Goal: Task Accomplishment & Management: Use online tool/utility

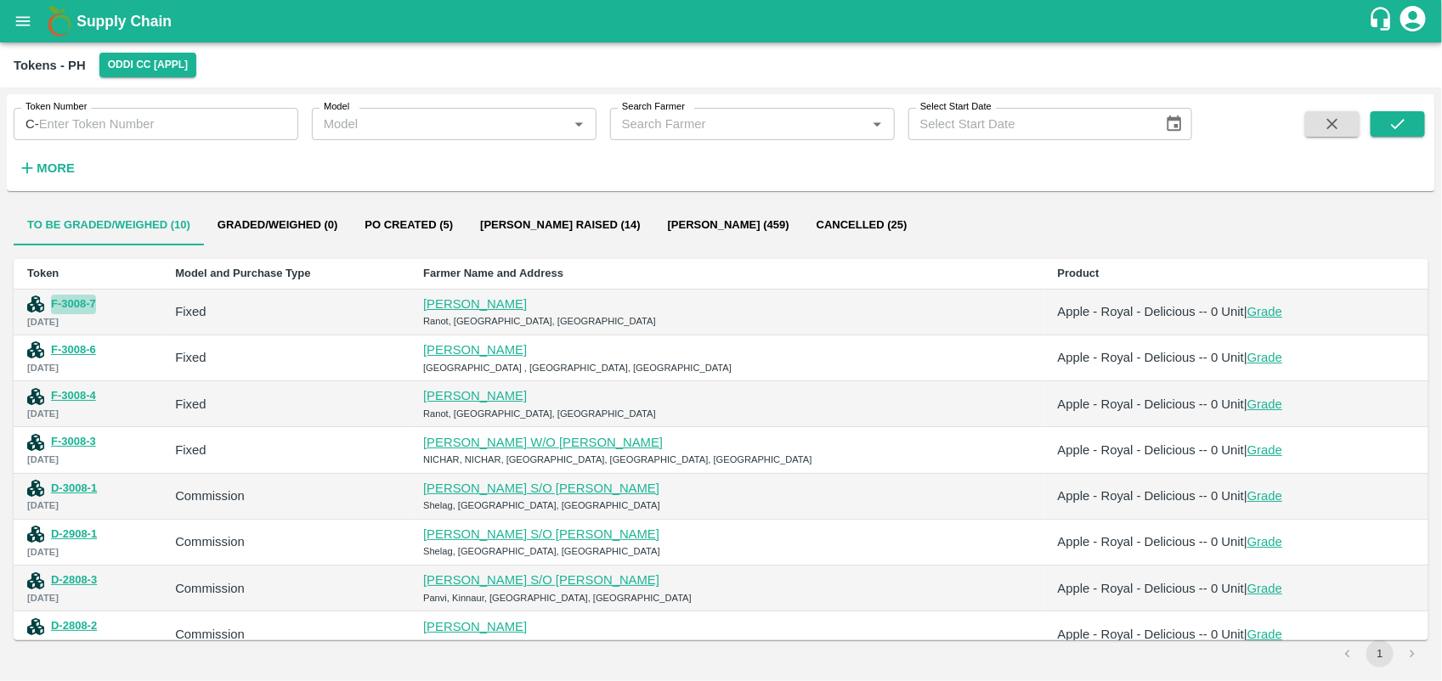
click at [68, 303] on button "F-3008-7" at bounding box center [73, 305] width 45 height 20
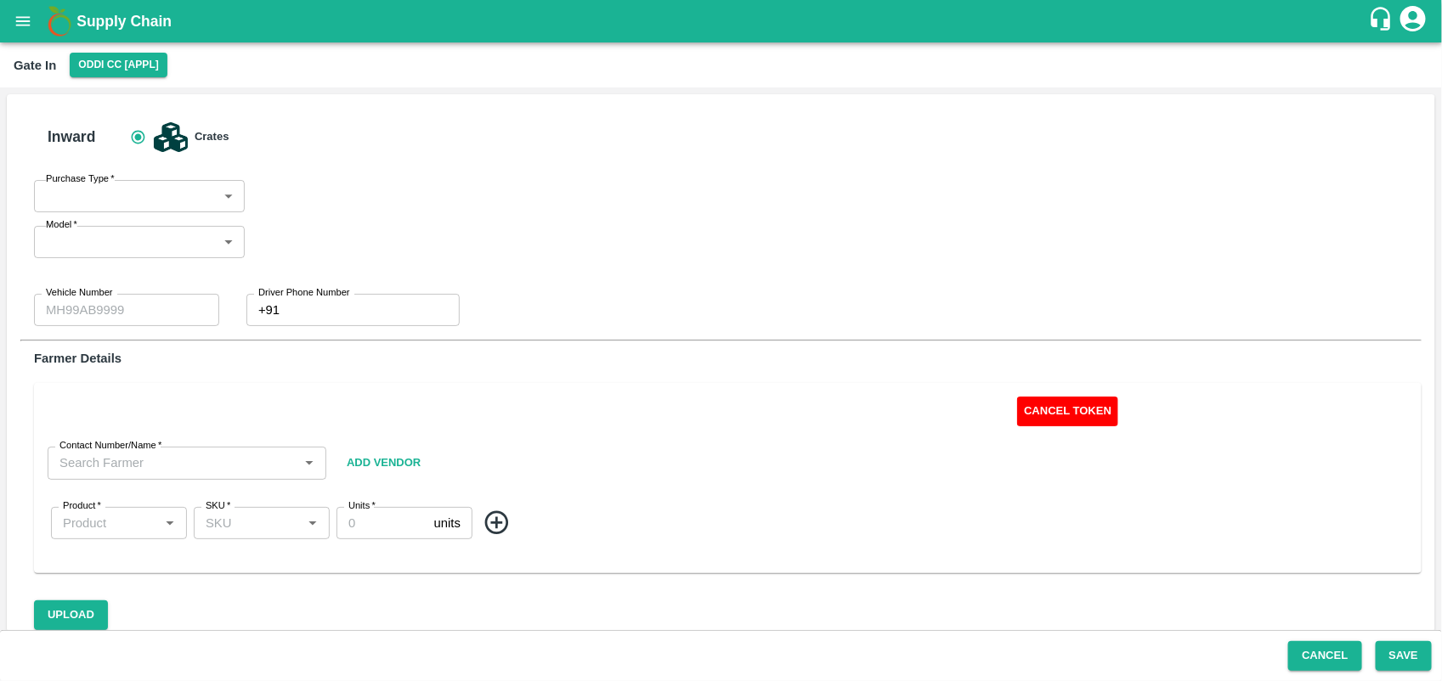
type input "Fixed"
type input "HP06B-4803"
type input "0"
type input "Balbir Singh Chauhan -9816428562"
type input "Apple - Royal - Delicious"
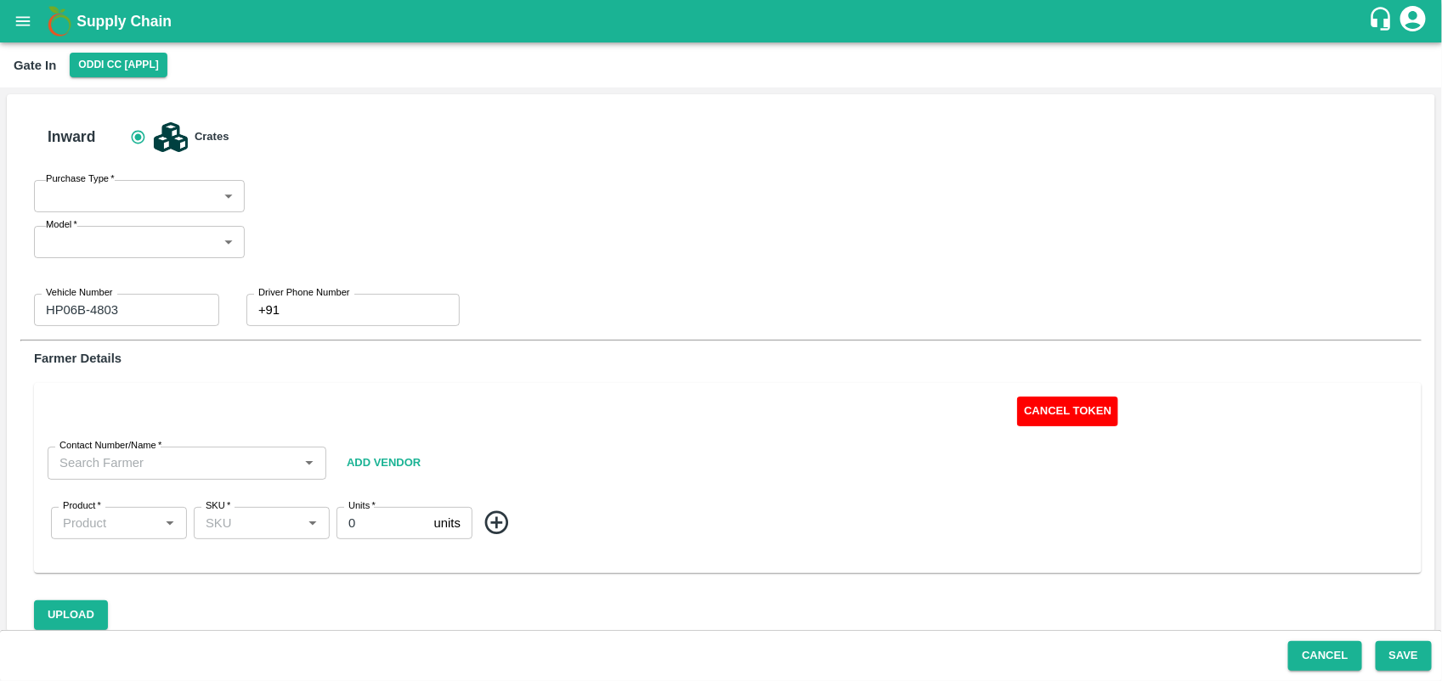
type input "SHIM-MIX"
drag, startPoint x: 143, startPoint y: 308, endPoint x: -4, endPoint y: 317, distance: 147.2
click at [0, 317] on html "Supply Chain Gate In Oddi CC [APPL] Inward Crates Purchase Type   * ​ Purchase …" at bounding box center [721, 340] width 1442 height 681
